Goal: Transaction & Acquisition: Purchase product/service

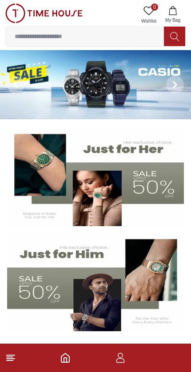
click at [40, 44] on input at bounding box center [85, 36] width 158 height 18
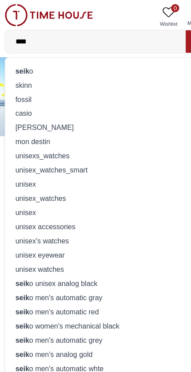
type input "*****"
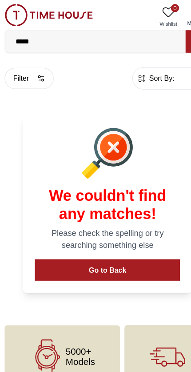
click at [130, 238] on button "Go to Back" at bounding box center [95, 236] width 127 height 19
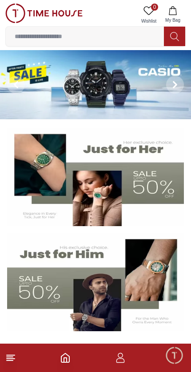
click at [38, 37] on input at bounding box center [85, 36] width 158 height 18
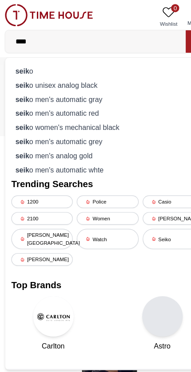
type input "*****"
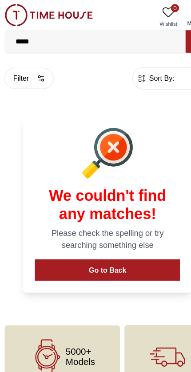
click at [97, 41] on input "*****" at bounding box center [85, 36] width 158 height 18
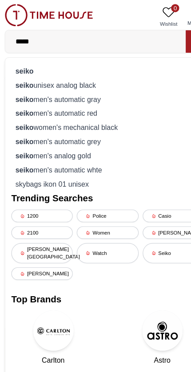
click at [77, 74] on div "seiko unisex analog black" at bounding box center [95, 74] width 168 height 12
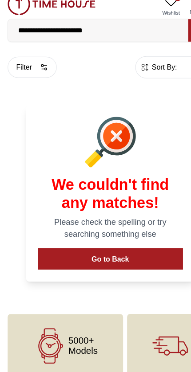
scroll to position [4, 0]
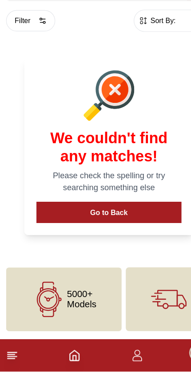
click at [74, 300] on span "5000+ Models" at bounding box center [71, 309] width 26 height 18
click at [12, 357] on line at bounding box center [10, 357] width 6 height 0
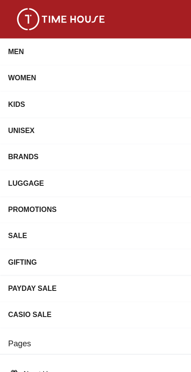
scroll to position [0, 0]
click at [93, 43] on div "MEN" at bounding box center [87, 45] width 160 height 16
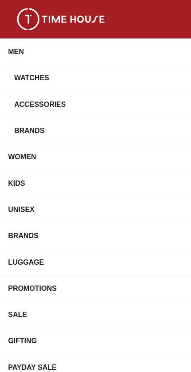
click at [36, 66] on div "Watches" at bounding box center [89, 68] width 155 height 16
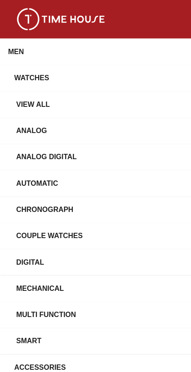
click at [70, 187] on div "Chronograph" at bounding box center [98, 183] width 169 height 16
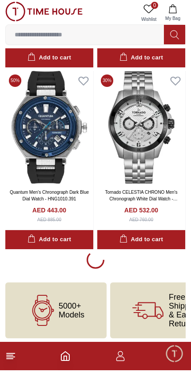
scroll to position [1653, 0]
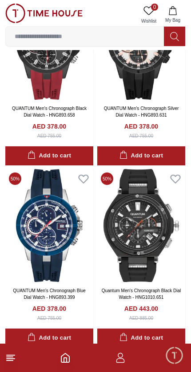
click at [130, 34] on input at bounding box center [85, 36] width 158 height 18
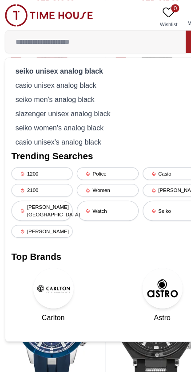
click at [77, 62] on strong "seiko unisex analog black" at bounding box center [53, 61] width 77 height 7
